Goal: Information Seeking & Learning: Understand process/instructions

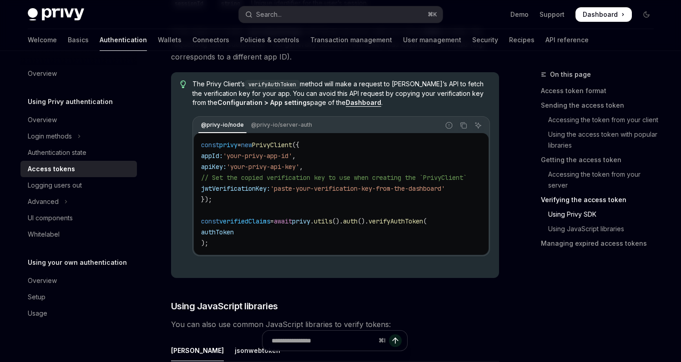
scroll to position [1998, 0]
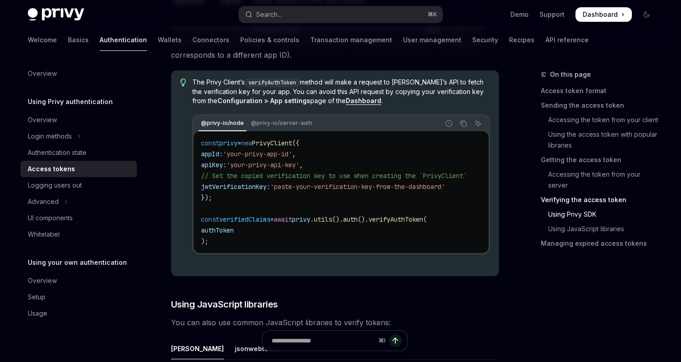
click at [245, 191] on span "jwtVerificationKey:" at bounding box center [235, 187] width 69 height 8
click at [413, 191] on span "'paste-your-verification-key-from-the-dashboard'" at bounding box center [357, 187] width 175 height 8
drag, startPoint x: 400, startPoint y: 151, endPoint x: 378, endPoint y: 146, distance: 22.4
click at [371, 144] on code "const privy = new PrivyClient ({ appId: 'your-privy-app-id' , apiKey: 'your-pri…" at bounding box center [344, 192] width 287 height 109
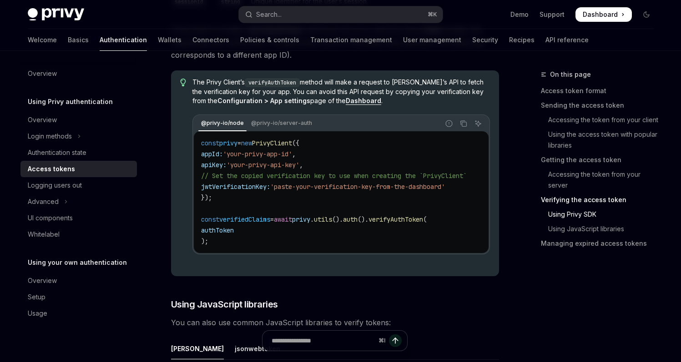
click at [363, 142] on div "const privy = new PrivyClient ({ appId: 'your-privy-app-id' , apiKey: 'your-pri…" at bounding box center [341, 192] width 294 height 122
click at [360, 141] on div "const privy = new PrivyClient ({ appId: 'your-privy-app-id' , apiKey: 'your-pri…" at bounding box center [341, 192] width 294 height 122
click at [341, 137] on div "const privy = new PrivyClient ({ appId: 'your-privy-app-id' , apiKey: 'your-pri…" at bounding box center [341, 192] width 294 height 122
click at [351, 180] on span "// Set the copied verification key to use when creating the `PrivyClient`" at bounding box center [334, 176] width 266 height 8
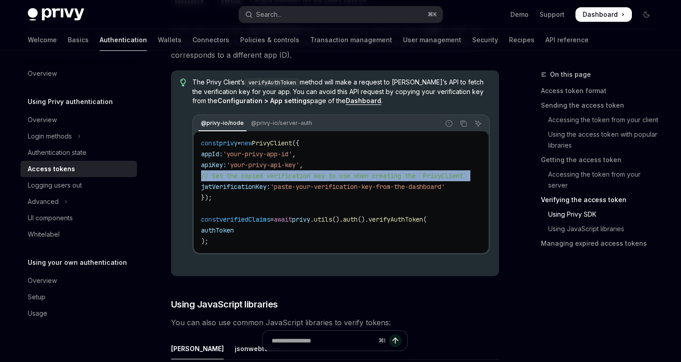
click at [351, 180] on span "// Set the copied verification key to use when creating the `PrivyClient`" at bounding box center [334, 176] width 266 height 8
click at [430, 180] on span "// Set the copied verification key to use when creating the `PrivyClient`" at bounding box center [334, 176] width 266 height 8
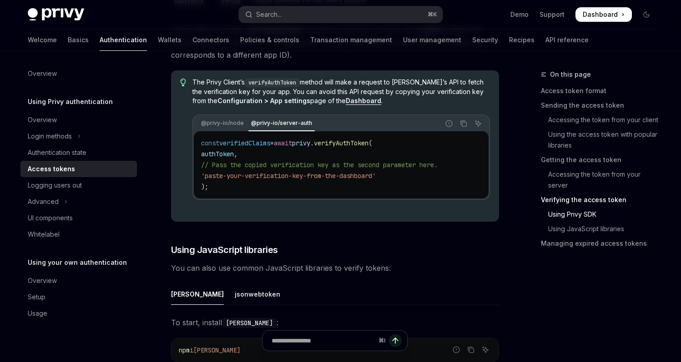
click at [414, 144] on code "const verifiedClaims = await privy . verifyAuthToken ( authToken , // Pass the …" at bounding box center [341, 165] width 280 height 55
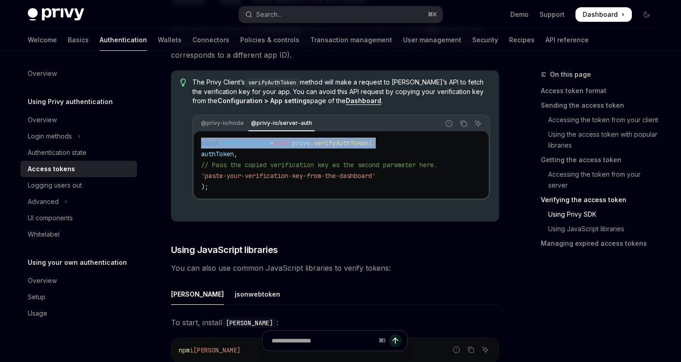
click at [414, 144] on code "const verifiedClaims = await privy . verifyAuthToken ( authToken , // Pass the …" at bounding box center [341, 165] width 280 height 55
click at [448, 145] on code "const verifiedClaims = await privy . verifyAuthToken ( authToken , // Pass the …" at bounding box center [341, 165] width 280 height 55
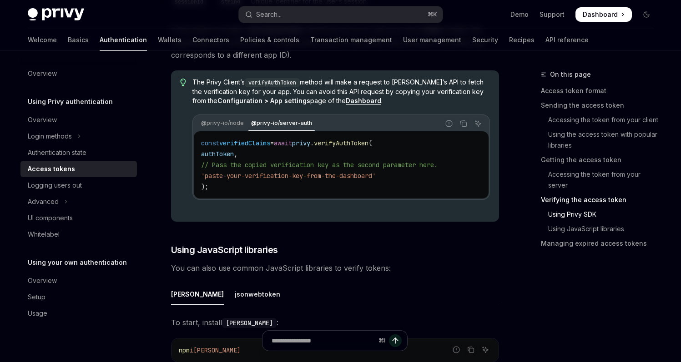
drag, startPoint x: 448, startPoint y: 145, endPoint x: 426, endPoint y: 144, distance: 21.4
click at [421, 142] on div "Report incorrect code" at bounding box center [448, 137] width 64 height 9
click at [444, 142] on div "Report incorrect code" at bounding box center [448, 137] width 64 height 9
click at [416, 140] on code "const verifiedClaims = await privy . verifyAuthToken ( authToken , // Pass the …" at bounding box center [341, 165] width 280 height 55
click at [424, 166] on span "// Pass the copied verification key as the second parameter here." at bounding box center [319, 165] width 236 height 8
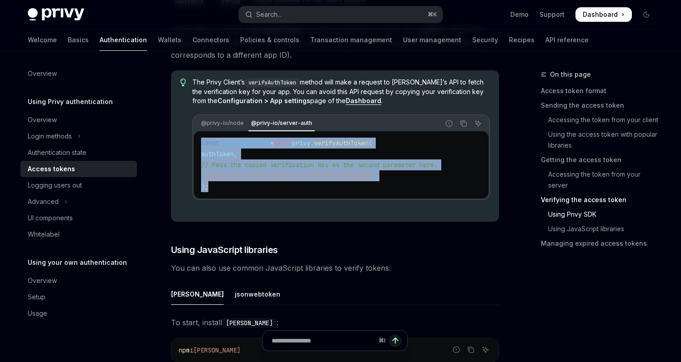
drag, startPoint x: 219, startPoint y: 190, endPoint x: 201, endPoint y: 144, distance: 49.8
click at [201, 144] on code "const verifiedClaims = await privy . verifyAuthToken ( authToken , // Pass the …" at bounding box center [341, 165] width 280 height 55
click at [284, 192] on code "const verifiedClaims = await privy . verifyAuthToken ( authToken , // Pass the …" at bounding box center [341, 165] width 280 height 55
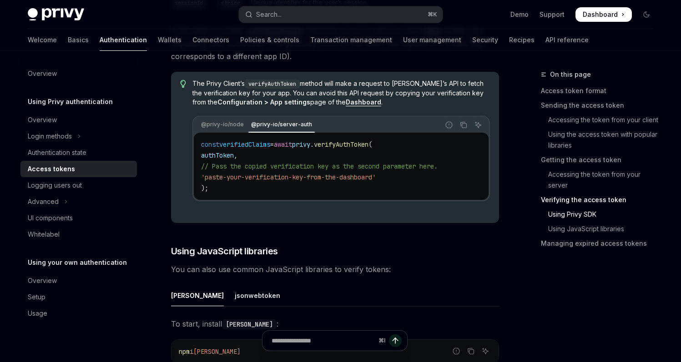
scroll to position [1985, 0]
